Goal: Navigation & Orientation: Find specific page/section

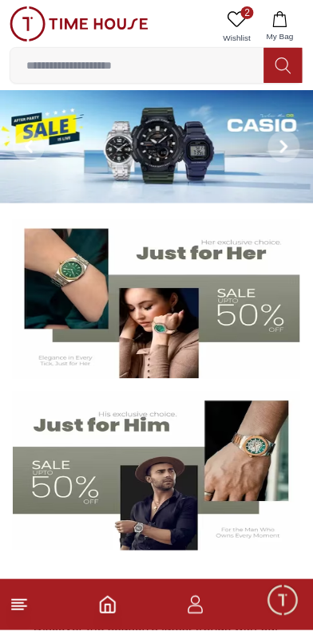
click at [286, 151] on icon at bounding box center [284, 147] width 5 height 10
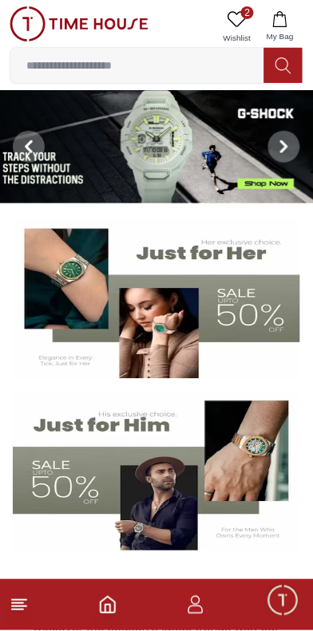
click at [284, 153] on icon at bounding box center [284, 146] width 13 height 13
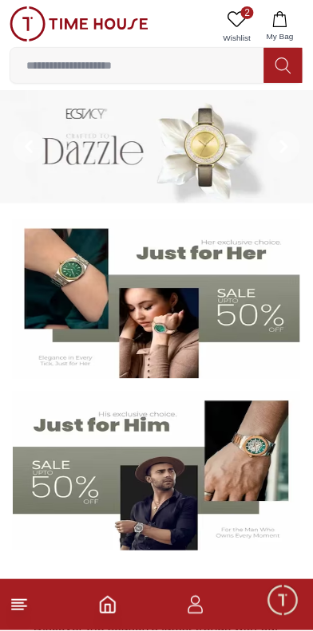
click at [284, 160] on span at bounding box center [284, 147] width 32 height 32
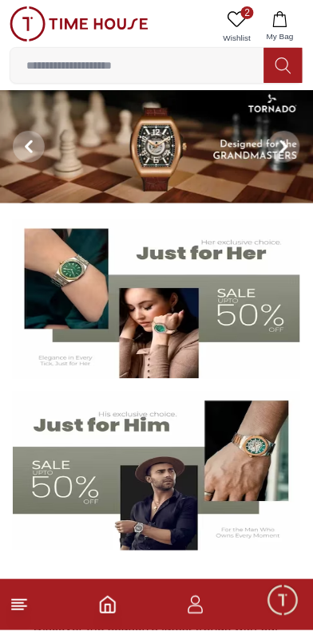
click at [293, 156] on span at bounding box center [284, 147] width 32 height 32
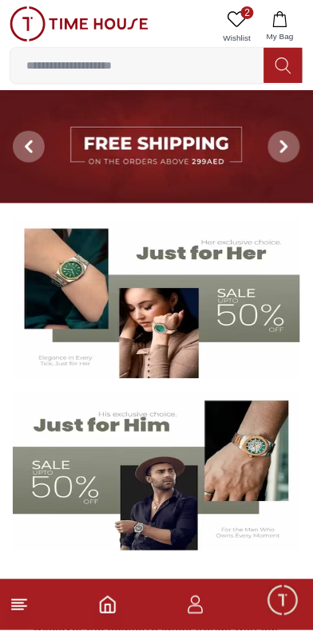
click at [278, 153] on icon at bounding box center [284, 146] width 13 height 13
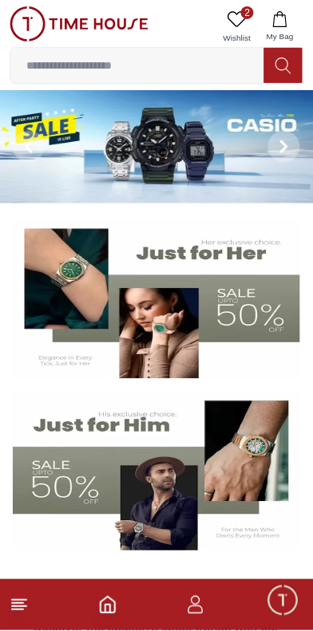
click at [21, 157] on span at bounding box center [29, 147] width 32 height 32
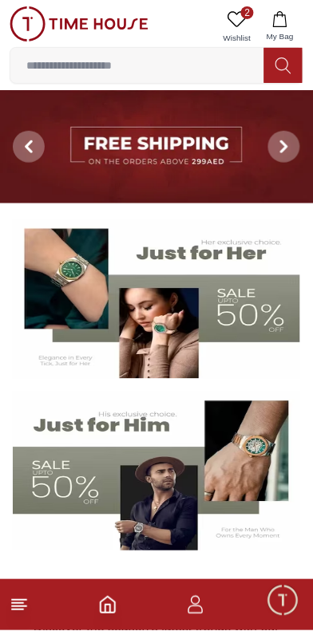
click at [187, 169] on img at bounding box center [156, 146] width 313 height 113
click at [177, 153] on img at bounding box center [156, 146] width 313 height 113
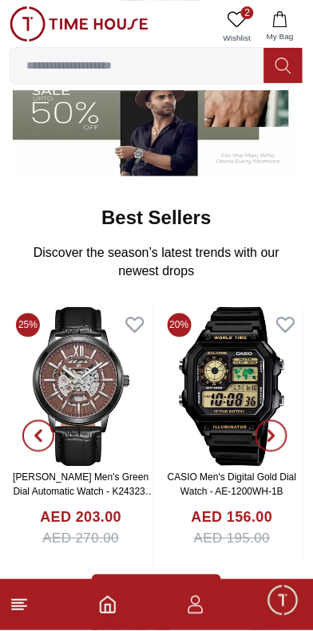
scroll to position [562, 0]
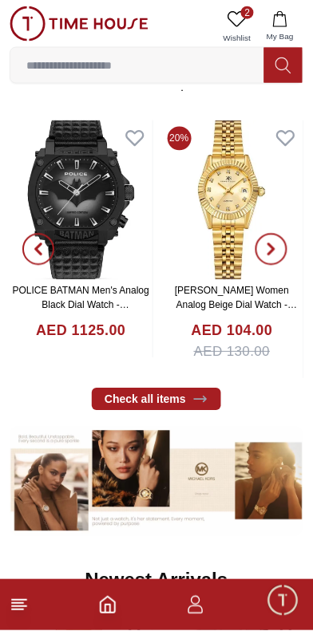
click at [25, 604] on icon at bounding box center [19, 605] width 19 height 19
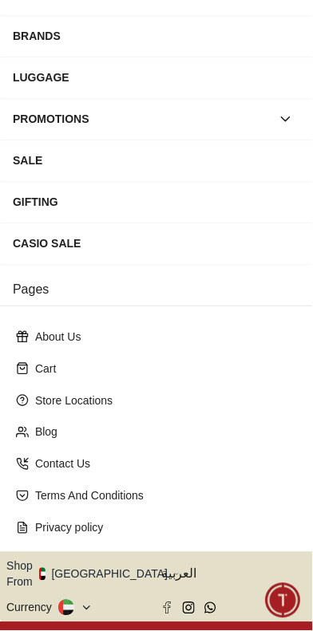
scroll to position [396, 0]
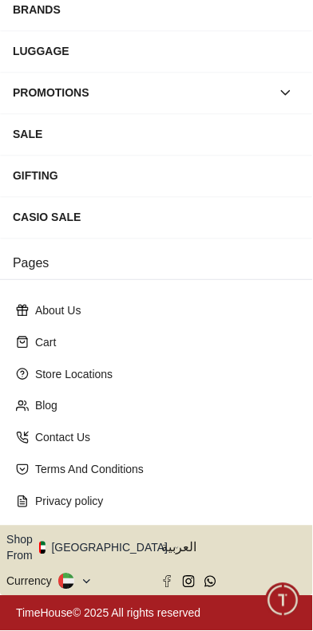
click at [130, 532] on button "Shop From [GEOGRAPHIC_DATA]" at bounding box center [92, 548] width 173 height 32
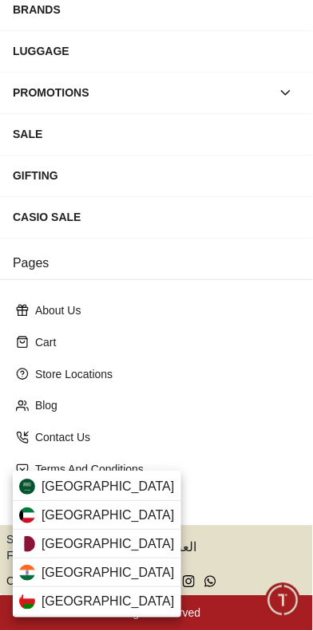
click at [132, 482] on span "[GEOGRAPHIC_DATA]" at bounding box center [107, 487] width 133 height 19
